Goal: Transaction & Acquisition: Obtain resource

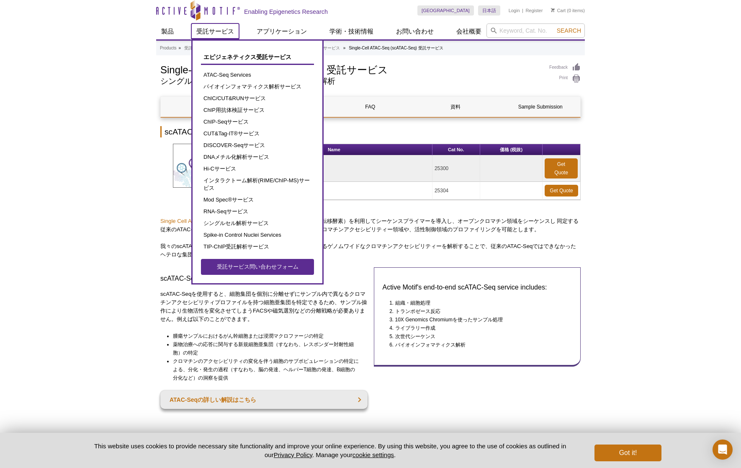
scroll to position [8, 0]
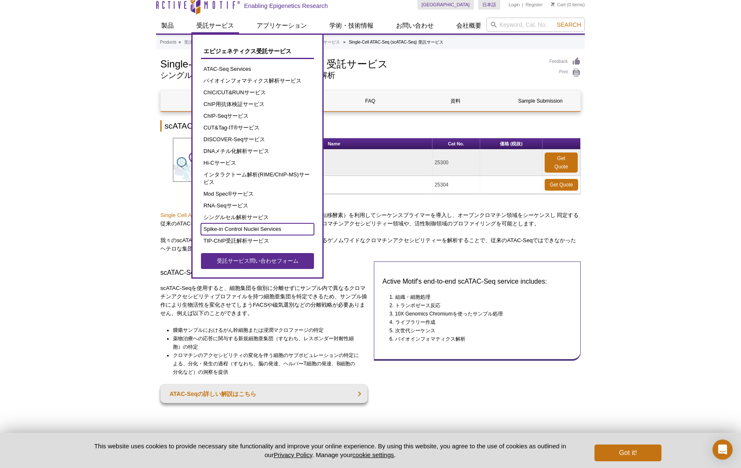
click at [256, 230] on link "Spike-in Control Nuclei Services" at bounding box center [257, 229] width 113 height 12
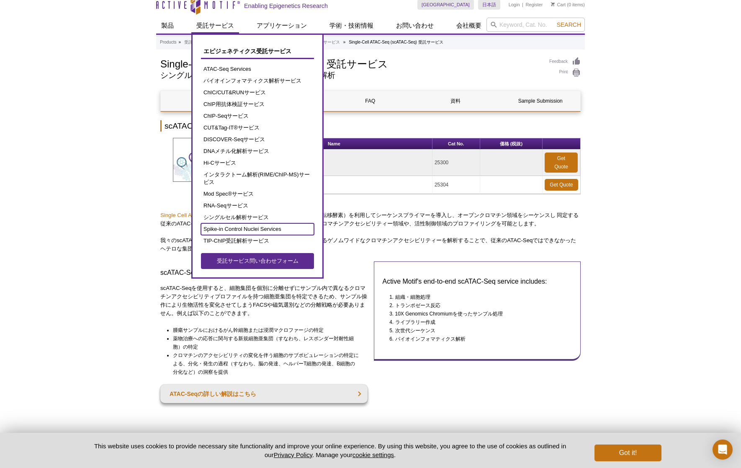
scroll to position [8, 0]
click at [256, 230] on link "Spike-in Control Nuclei Services" at bounding box center [257, 229] width 113 height 12
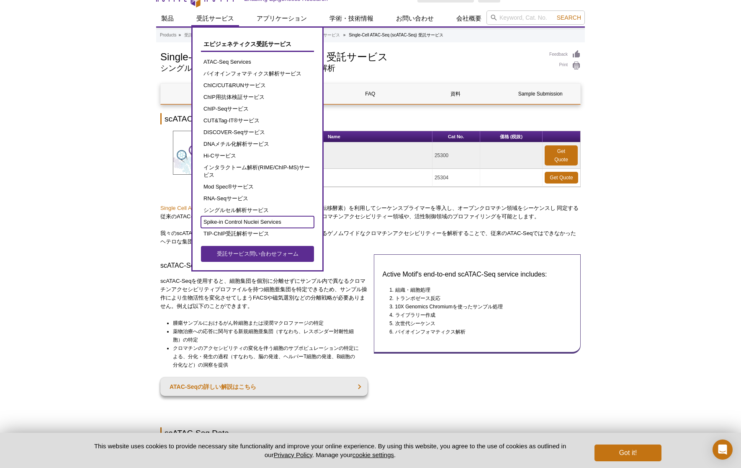
scroll to position [14, 0]
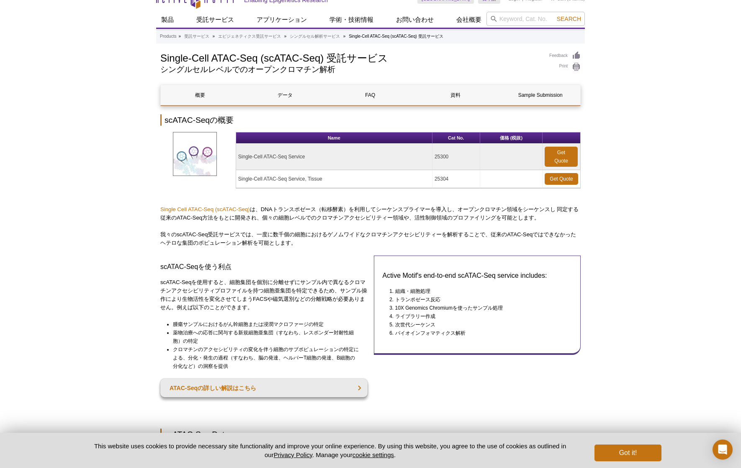
drag, startPoint x: 207, startPoint y: 35, endPoint x: 714, endPoint y: 277, distance: 562.2
click at [714, 277] on div "Get a Quote" at bounding box center [709, 253] width 63 height 84
